Goal: Information Seeking & Learning: Learn about a topic

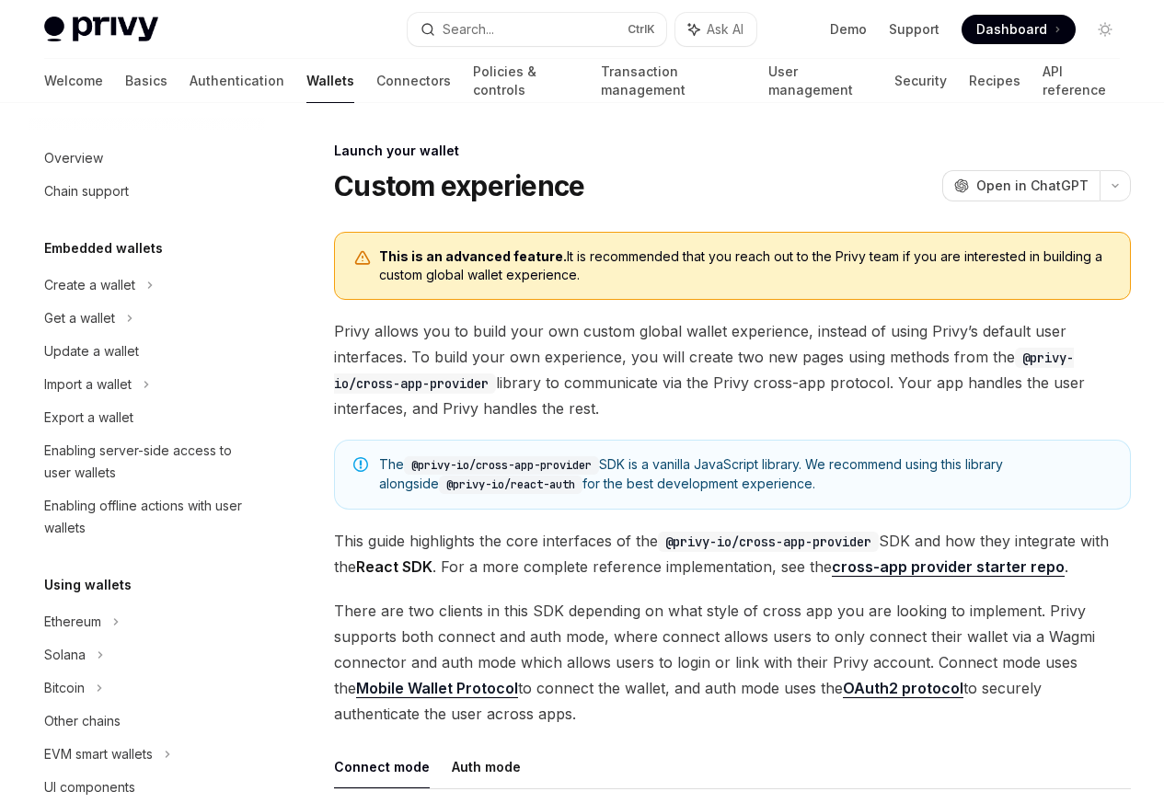
scroll to position [843, 0]
